Goal: Use online tool/utility: Utilize a website feature to perform a specific function

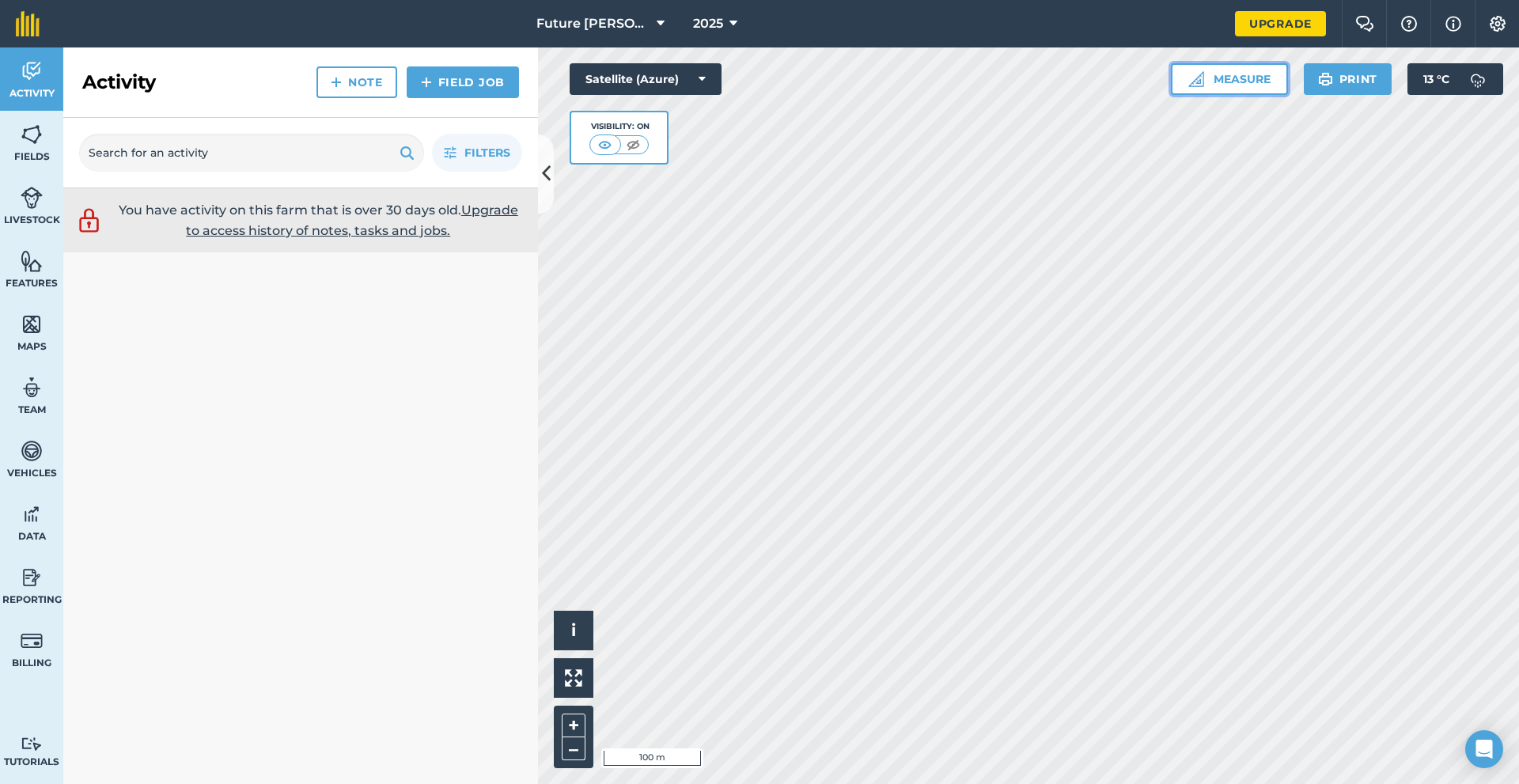
click at [1247, 78] on button "Measure" at bounding box center [1229, 79] width 117 height 32
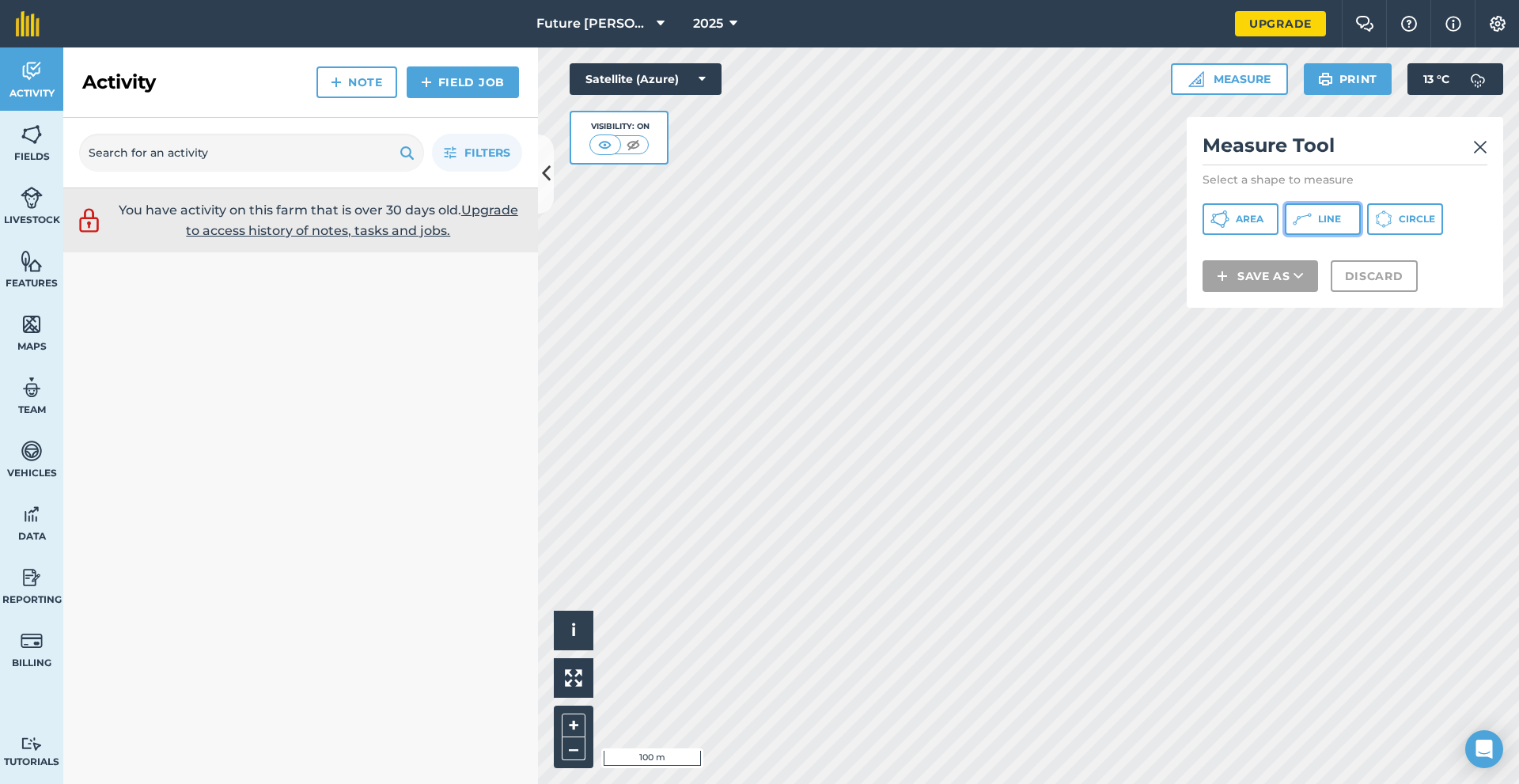
drag, startPoint x: 1300, startPoint y: 215, endPoint x: 1259, endPoint y: 287, distance: 82.9
click at [1300, 214] on icon at bounding box center [1302, 219] width 19 height 19
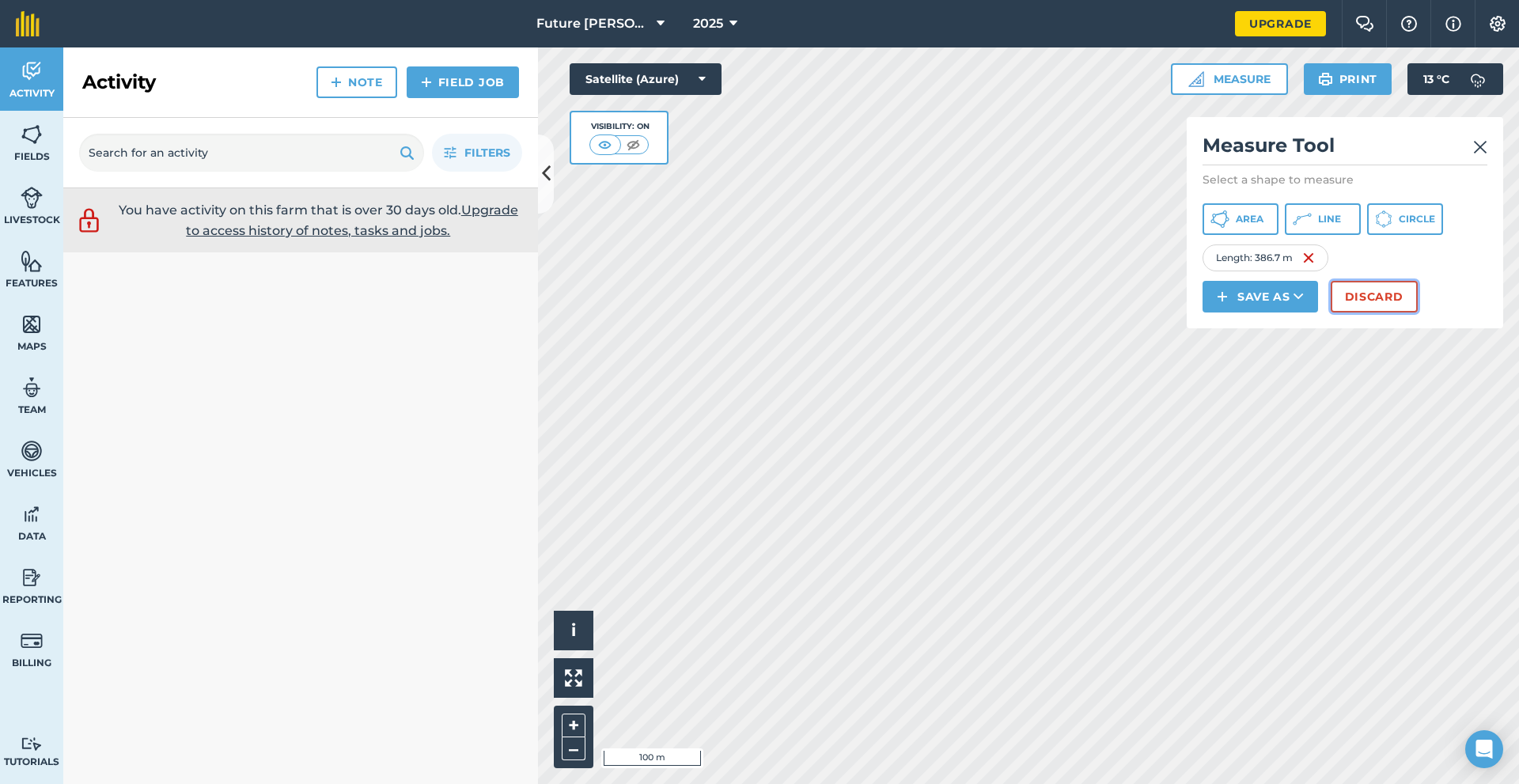
click at [1357, 300] on button "Discard" at bounding box center [1374, 296] width 87 height 32
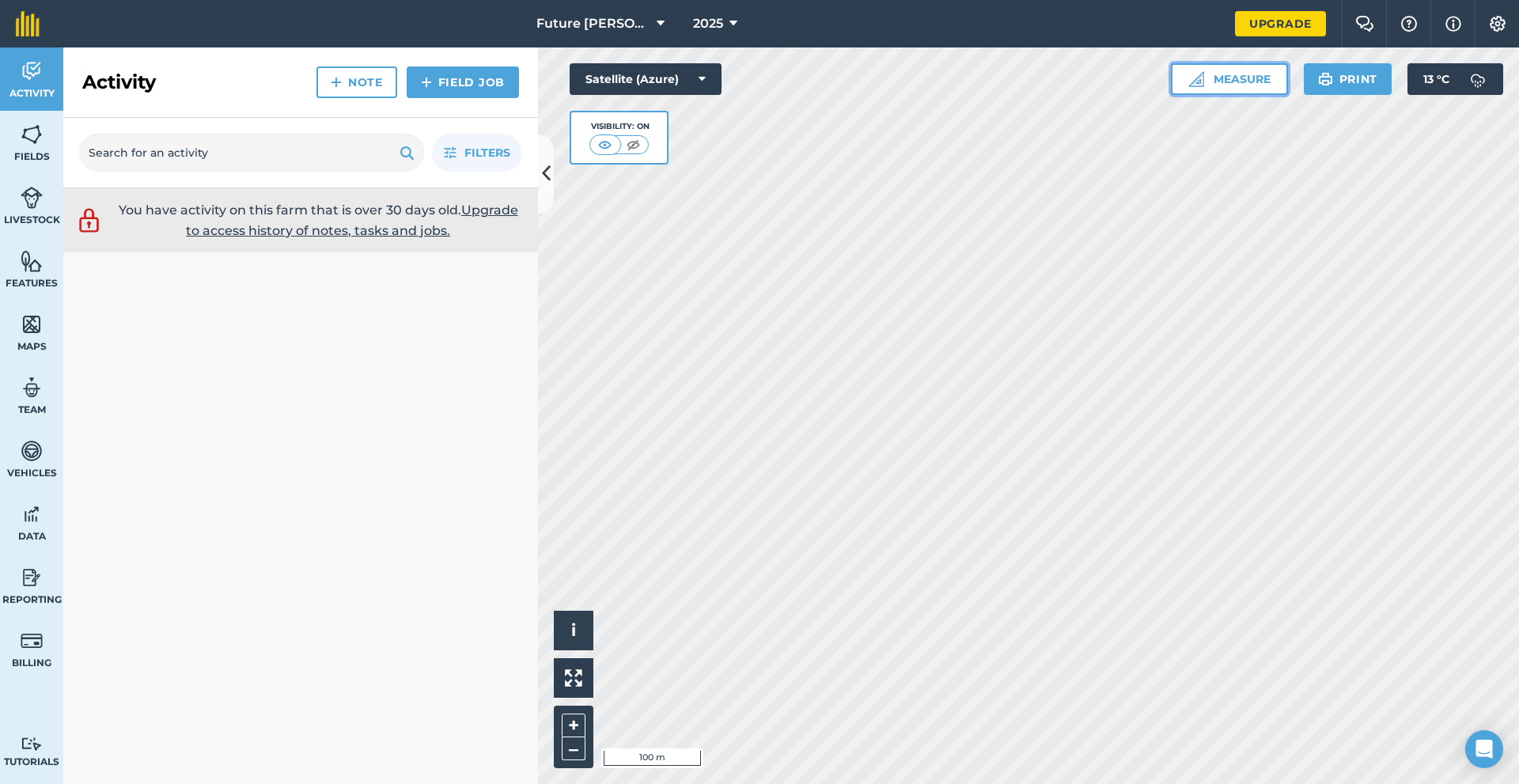
click at [1224, 80] on button "Measure" at bounding box center [1229, 79] width 117 height 32
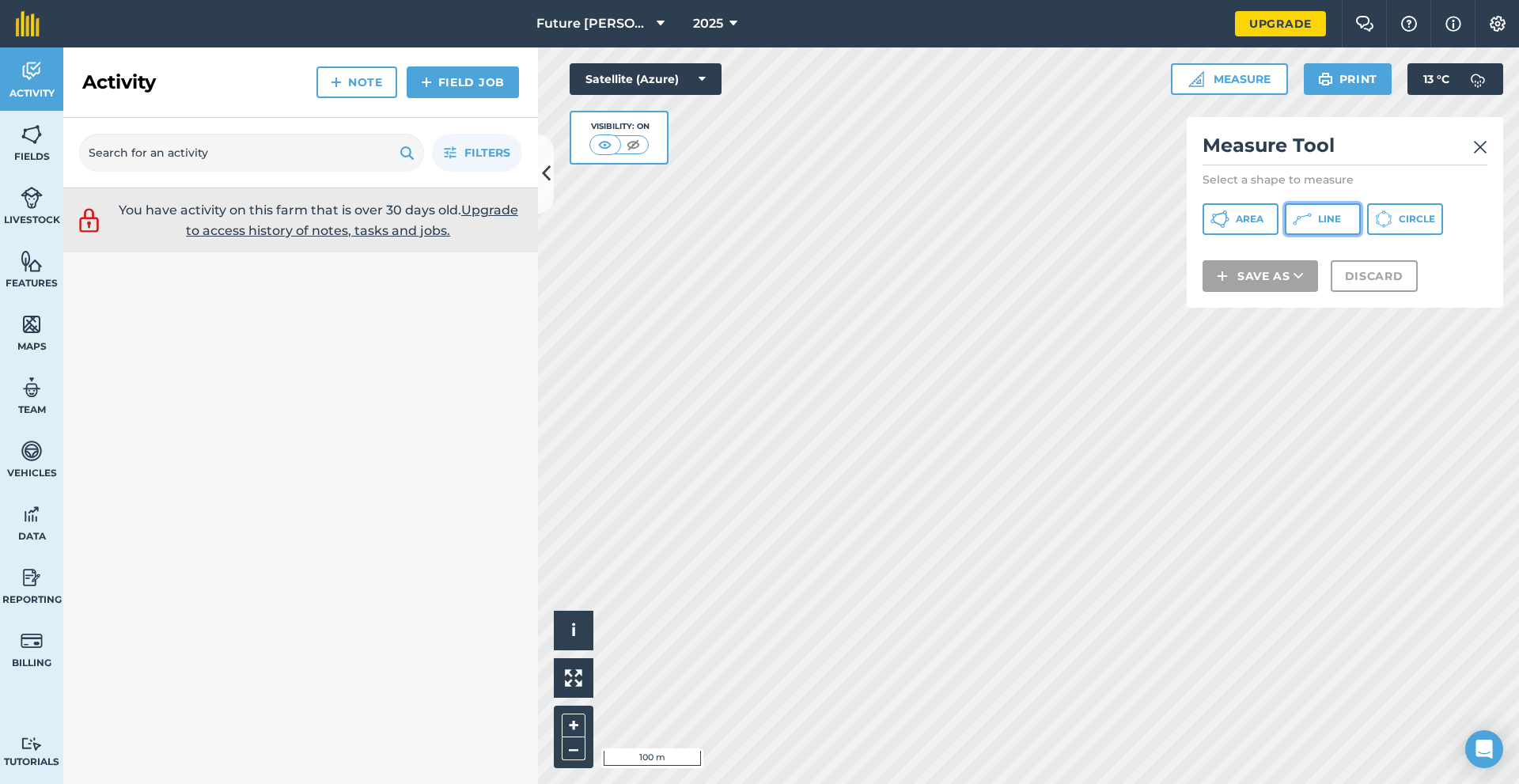
click at [1314, 225] on button "Line" at bounding box center [1322, 219] width 76 height 32
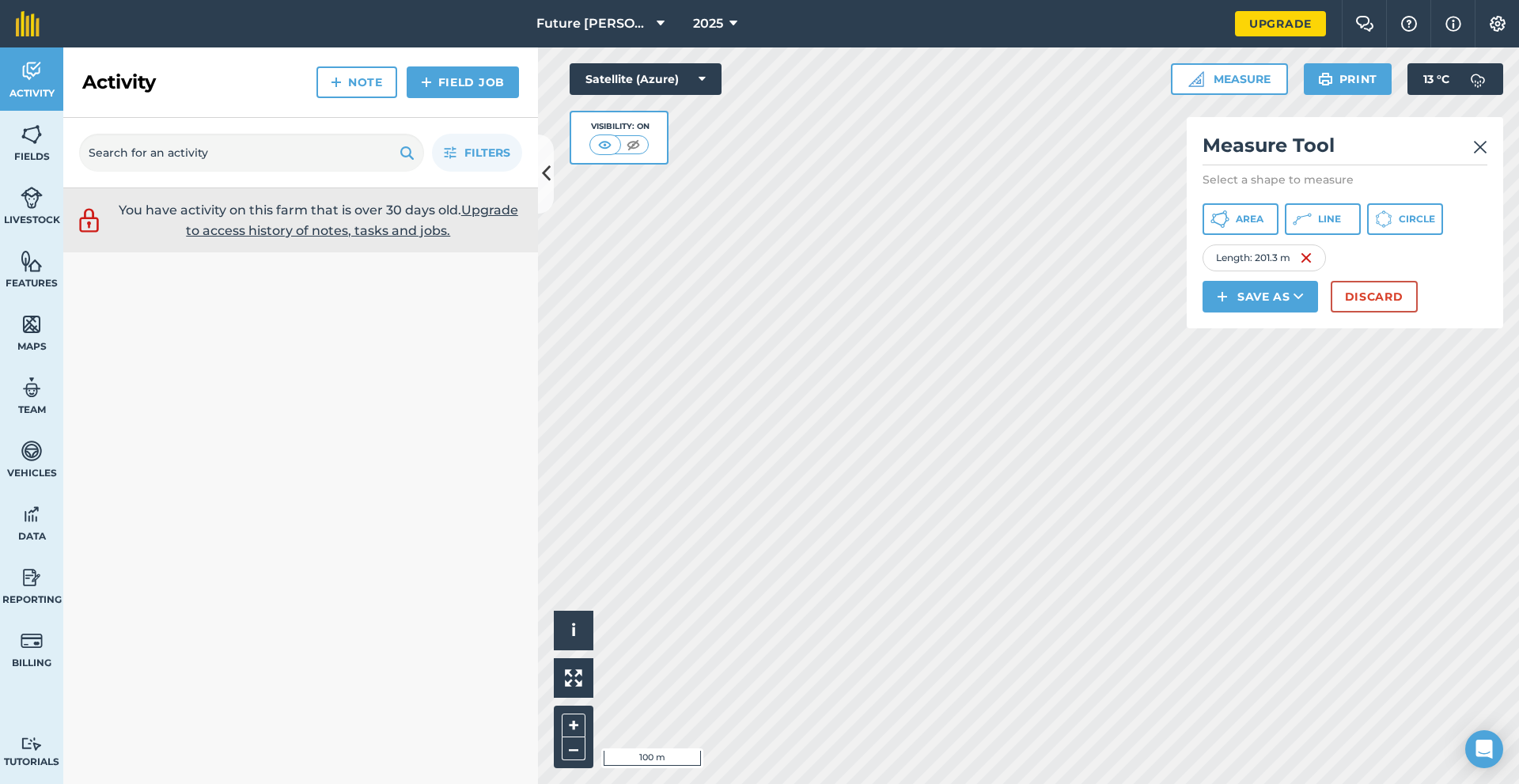
click at [1474, 139] on img at bounding box center [1480, 147] width 14 height 19
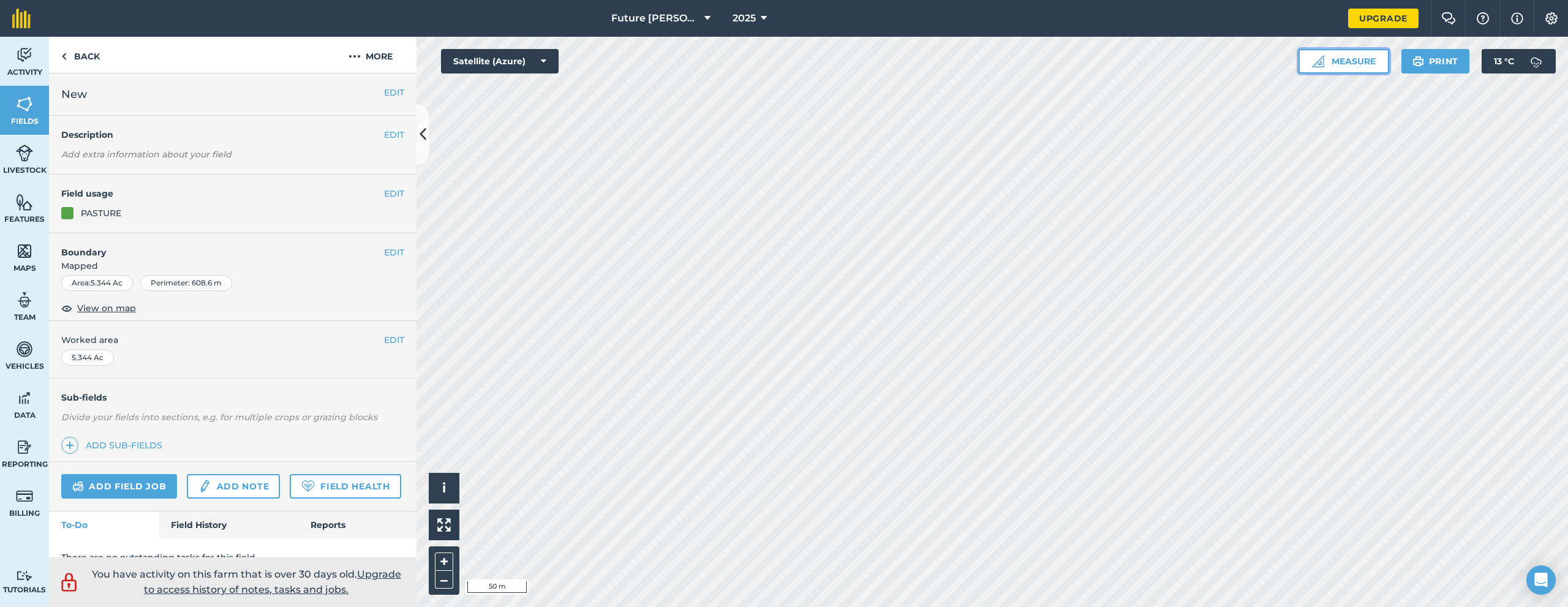
click at [1176, 67] on button "Measure" at bounding box center [1344, 61] width 91 height 25
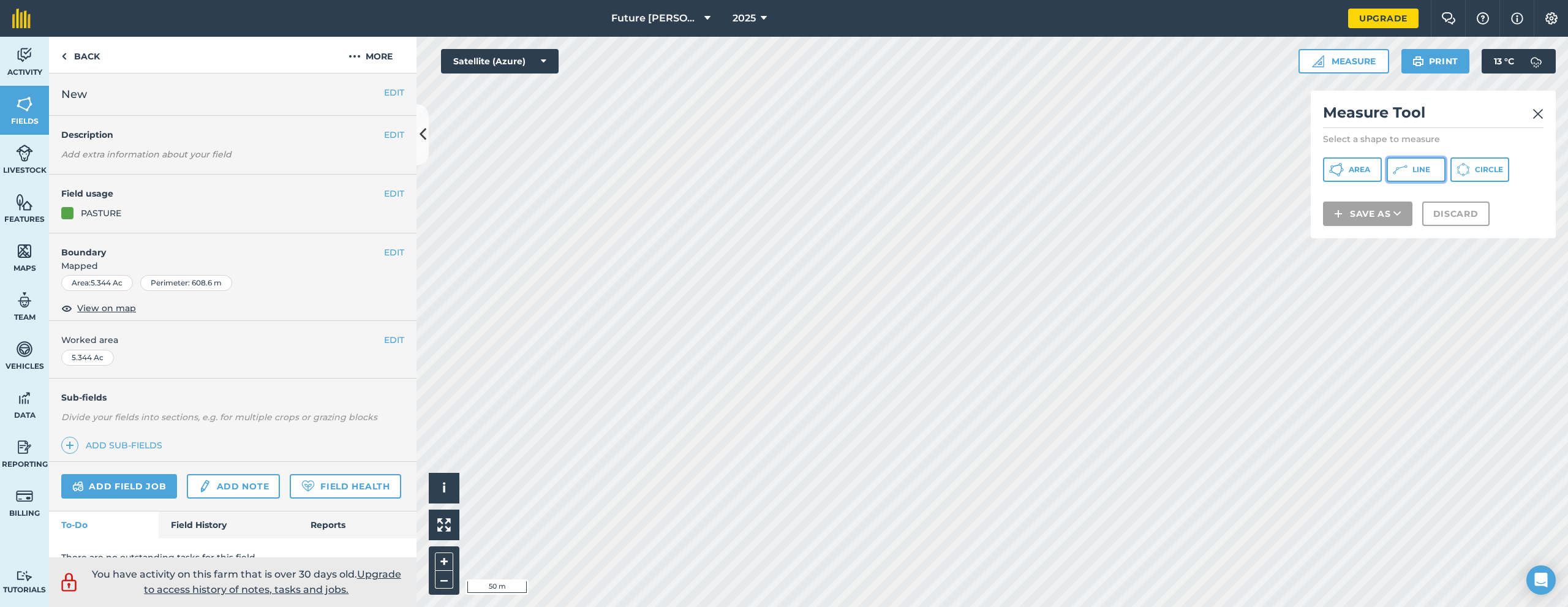
click at [1176, 165] on button "Line" at bounding box center [1416, 170] width 59 height 25
click at [1176, 223] on button "Discard" at bounding box center [1456, 229] width 68 height 25
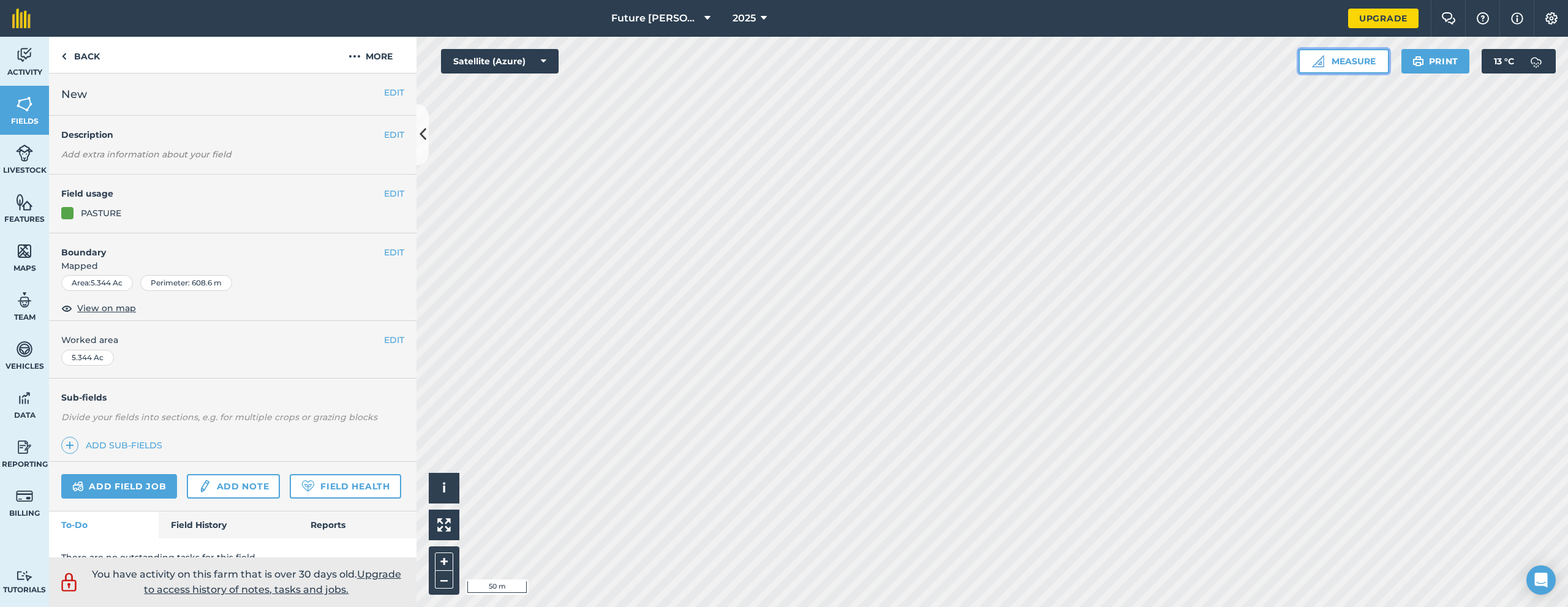
click at [1176, 67] on img at bounding box center [1318, 61] width 12 height 12
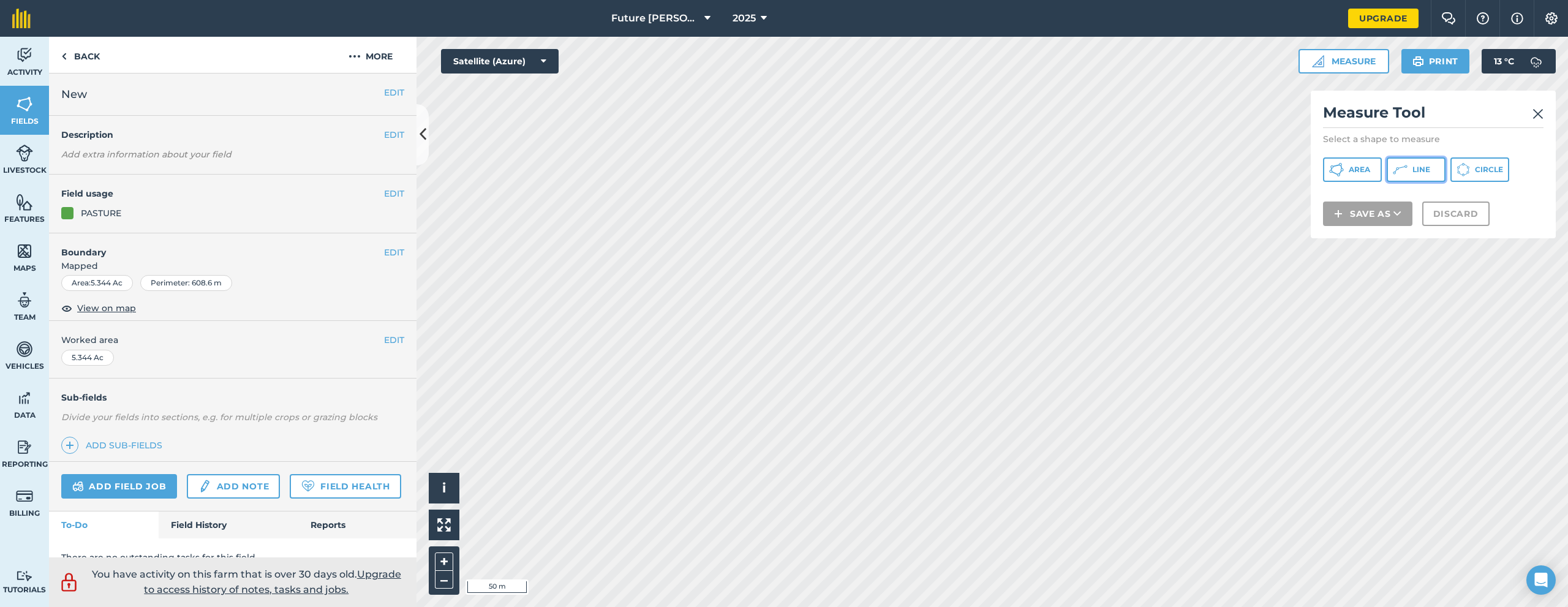
click at [1176, 165] on button "Line" at bounding box center [1416, 170] width 59 height 25
click at [1176, 227] on button "Discard" at bounding box center [1456, 229] width 68 height 25
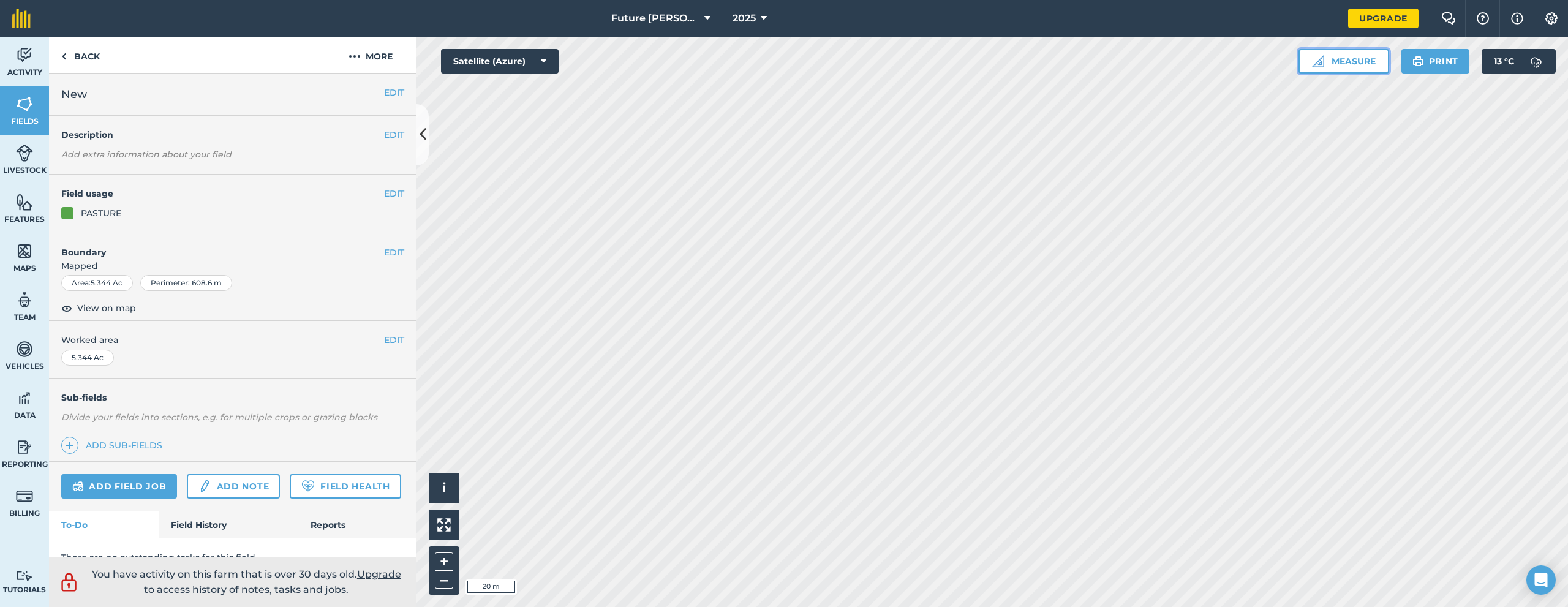
drag, startPoint x: 1329, startPoint y: 57, endPoint x: 1319, endPoint y: 61, distance: 10.8
click at [1176, 57] on button "Measure" at bounding box center [1344, 61] width 91 height 25
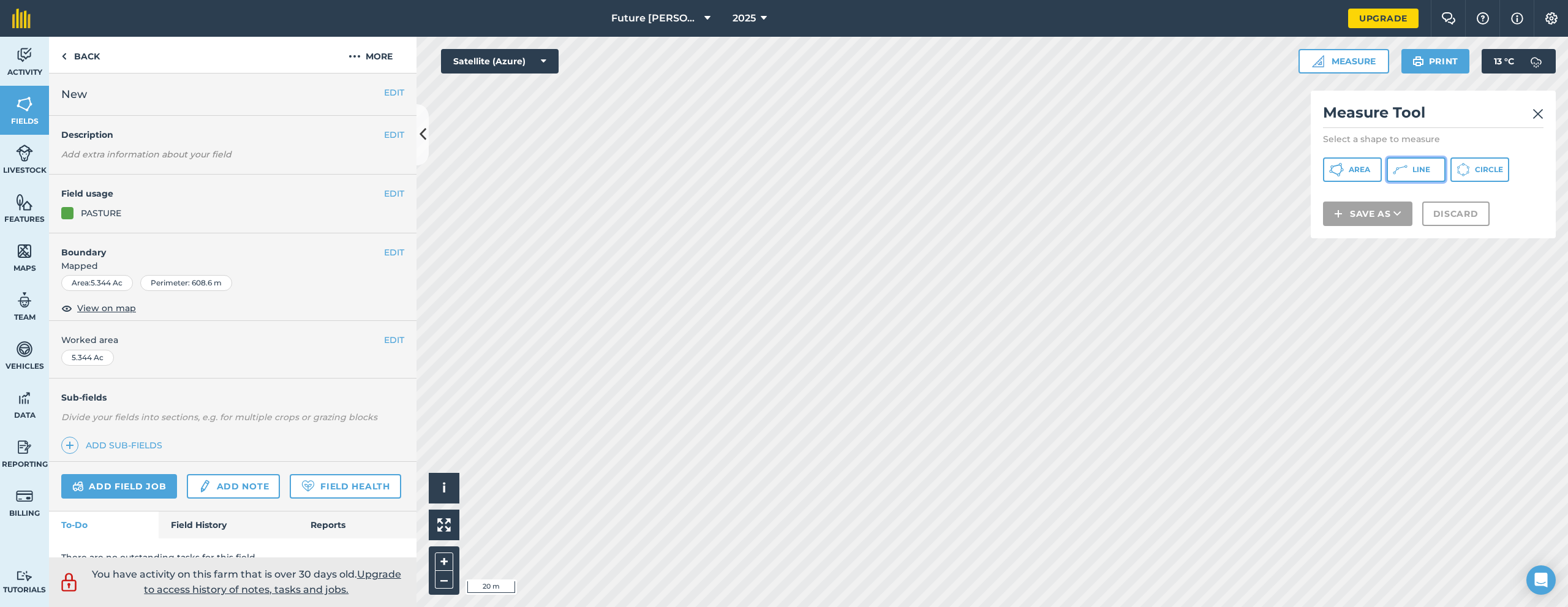
click at [1176, 164] on button "Line" at bounding box center [1416, 170] width 59 height 25
click at [1176, 230] on button "Discard" at bounding box center [1456, 229] width 68 height 25
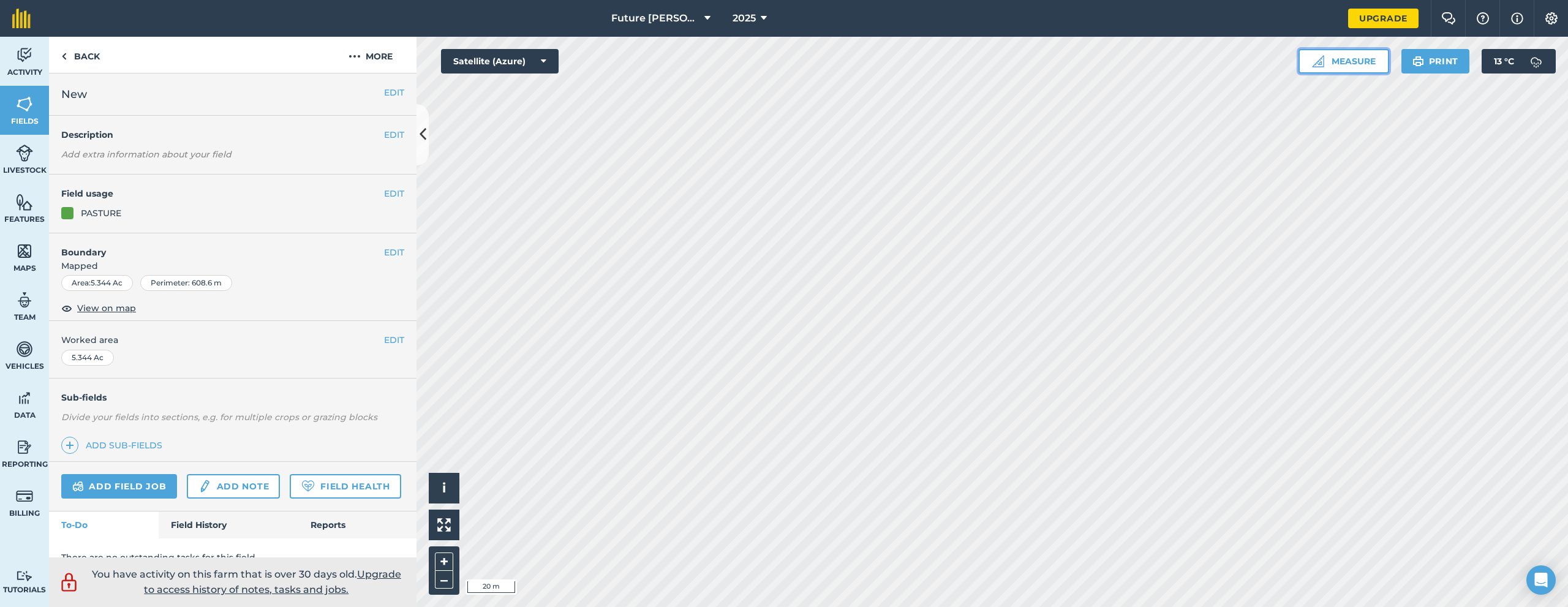
click at [1176, 66] on button "Measure" at bounding box center [1344, 61] width 91 height 25
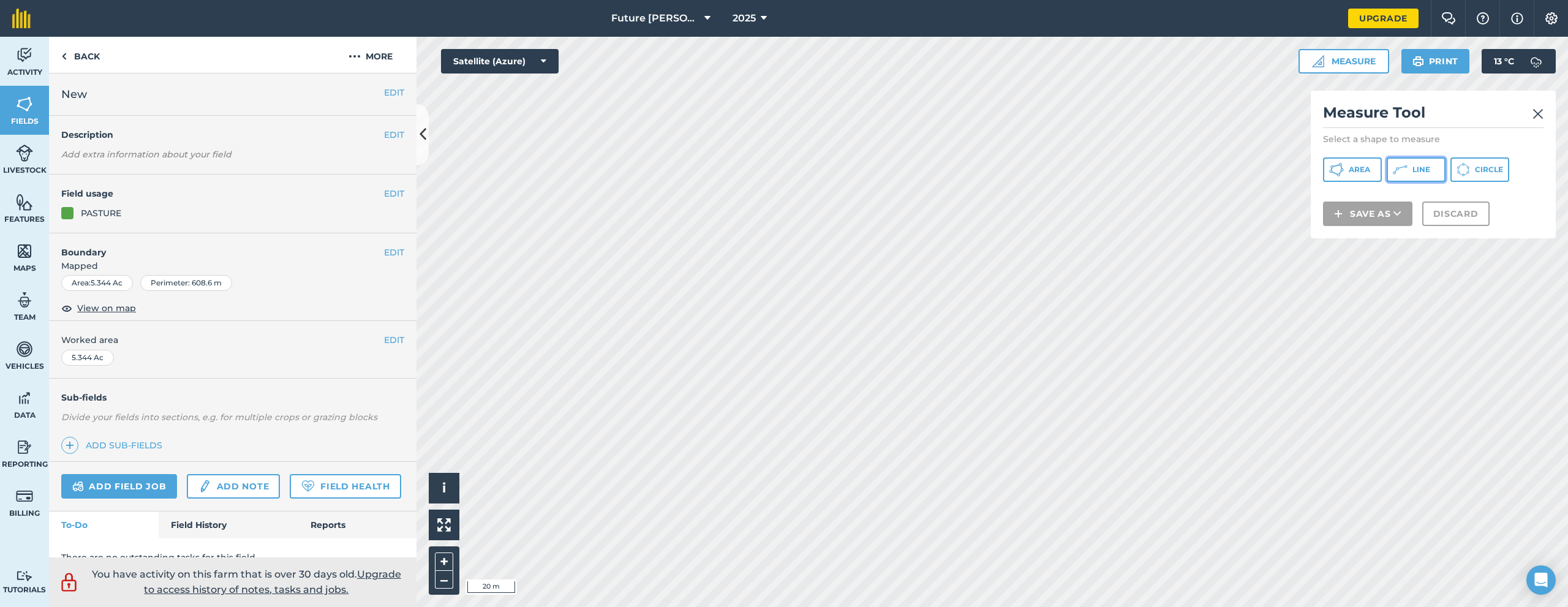
click at [1176, 168] on button "Line" at bounding box center [1416, 170] width 59 height 25
click at [1176, 166] on icon at bounding box center [1401, 170] width 15 height 15
click at [1176, 223] on button "Discard" at bounding box center [1456, 229] width 68 height 25
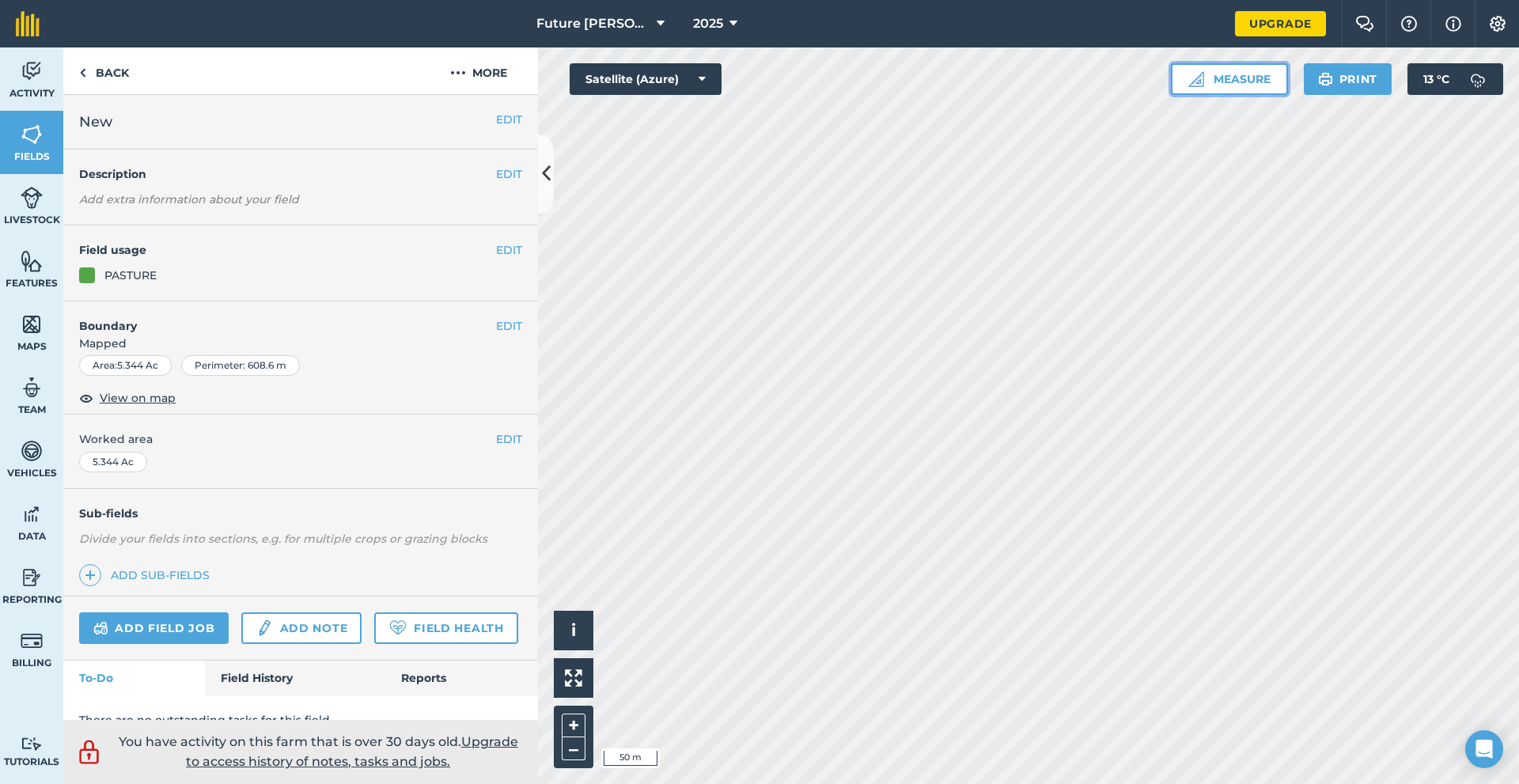
click at [1229, 81] on button "Measure" at bounding box center [1229, 79] width 117 height 32
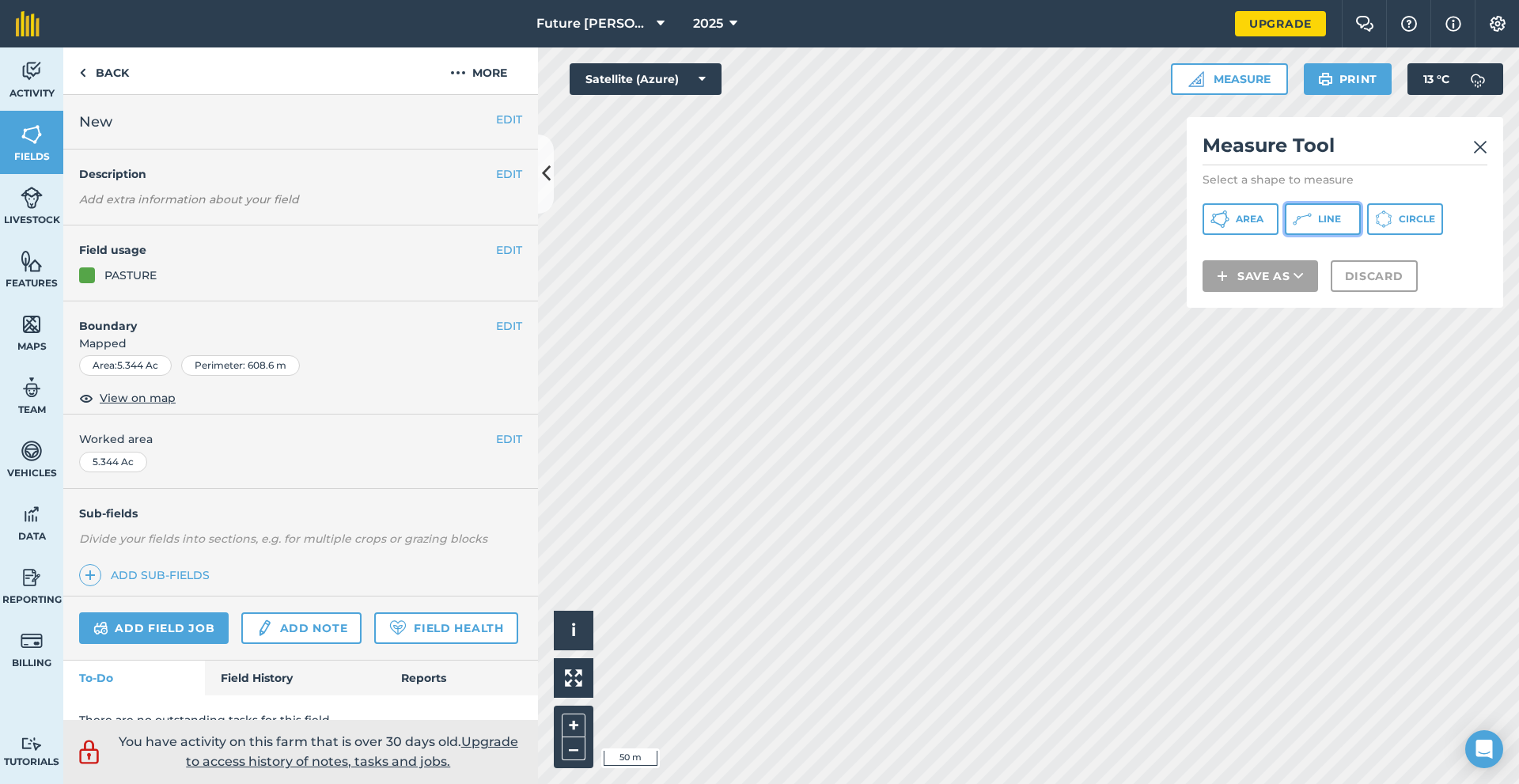
click at [1307, 211] on icon at bounding box center [1302, 219] width 19 height 19
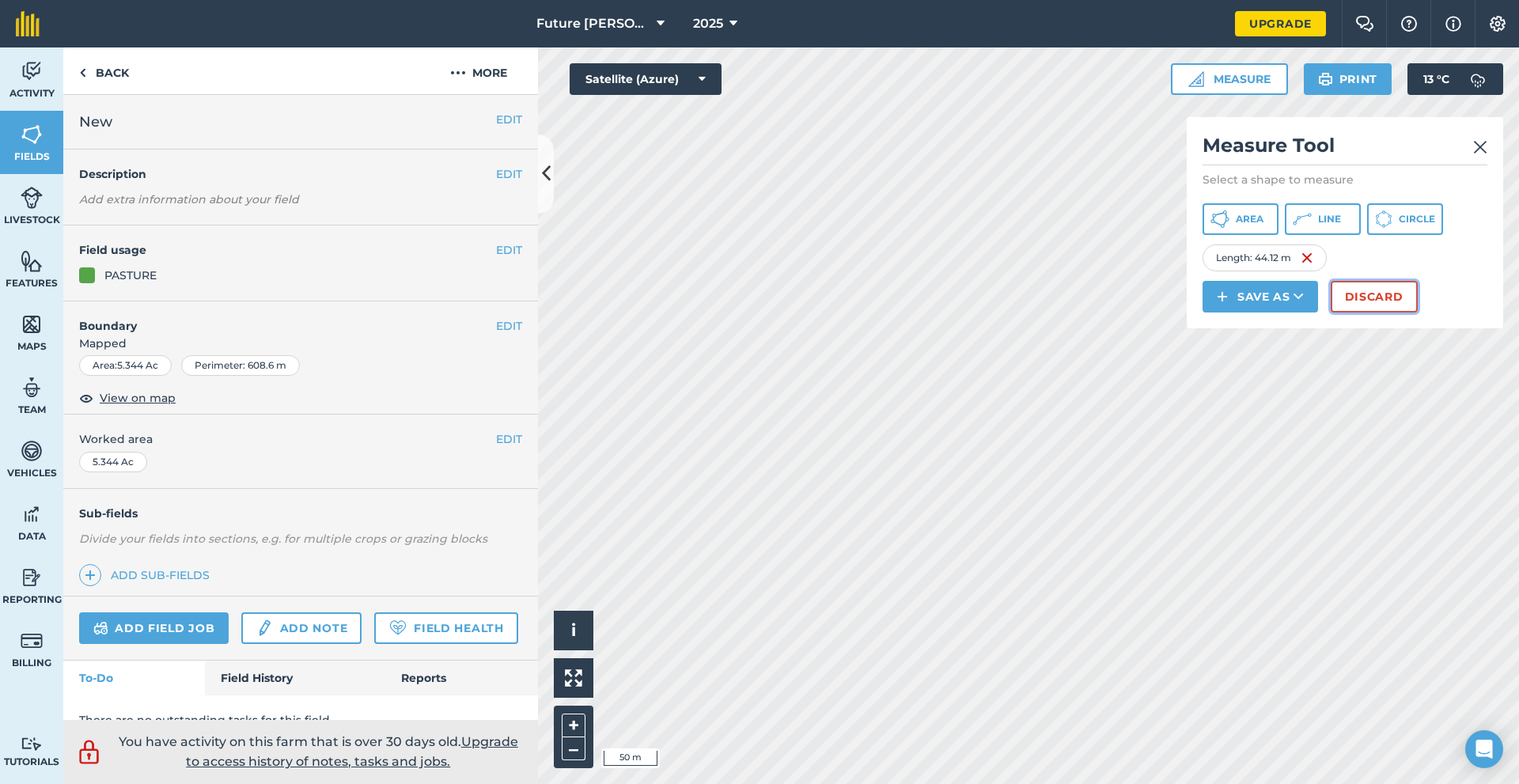
click at [1350, 296] on button "Discard" at bounding box center [1374, 296] width 87 height 32
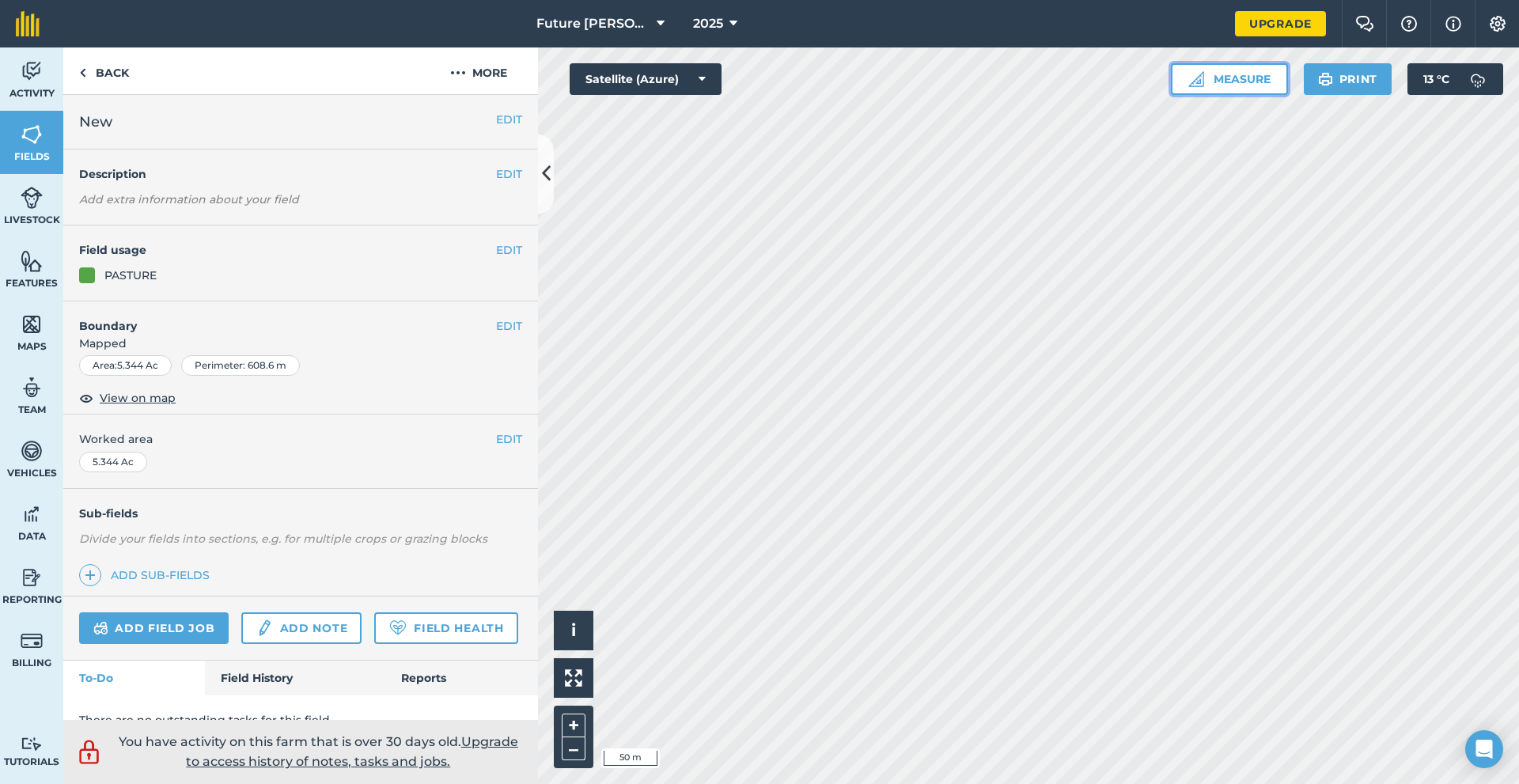
click at [1233, 74] on button "Measure" at bounding box center [1229, 79] width 117 height 32
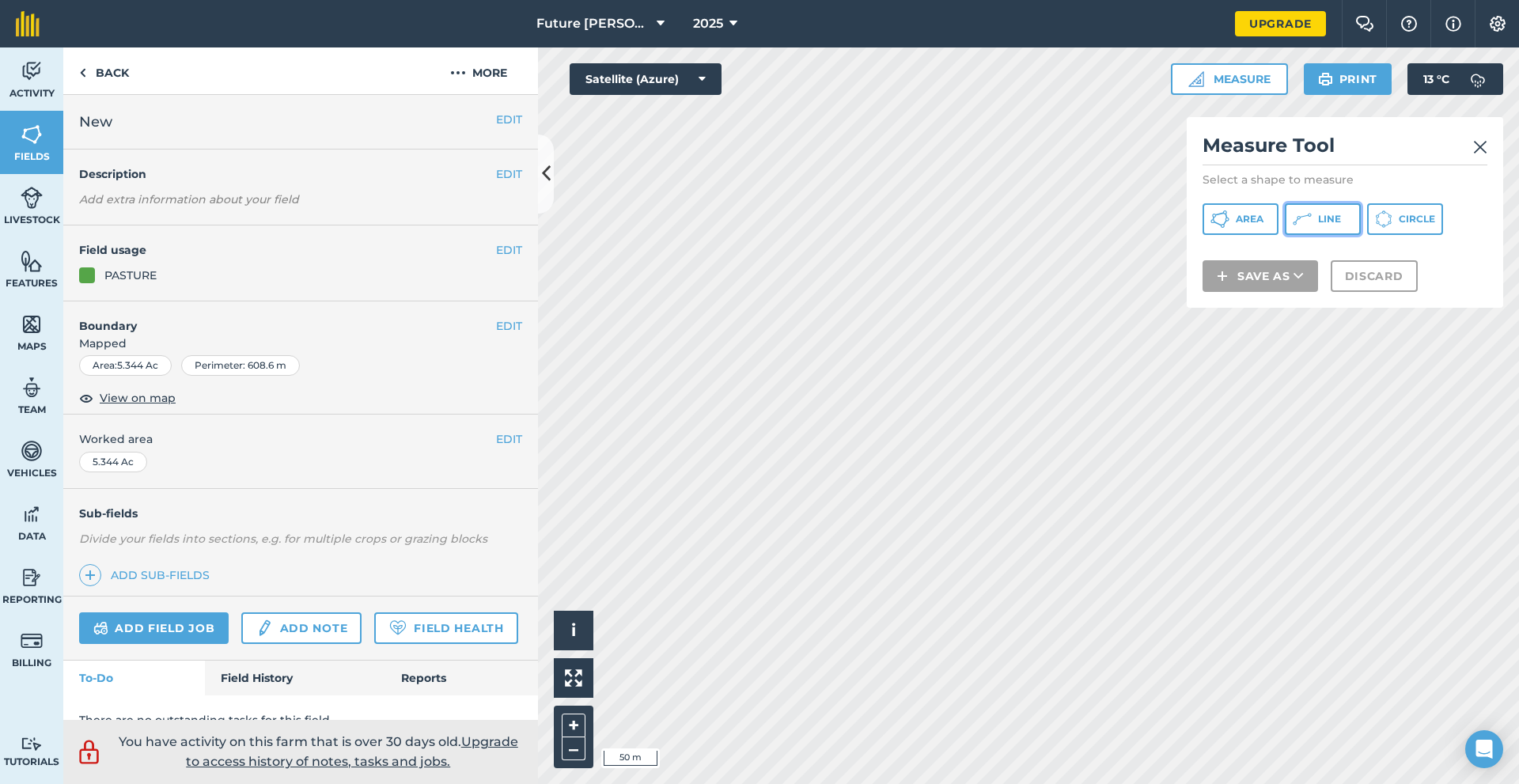
click at [1307, 210] on icon at bounding box center [1302, 219] width 19 height 19
